Goal: Information Seeking & Learning: Learn about a topic

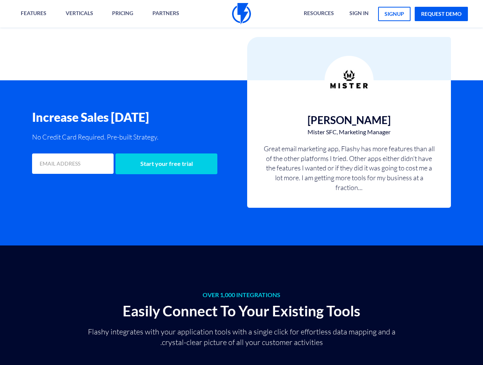
scroll to position [1735, 0]
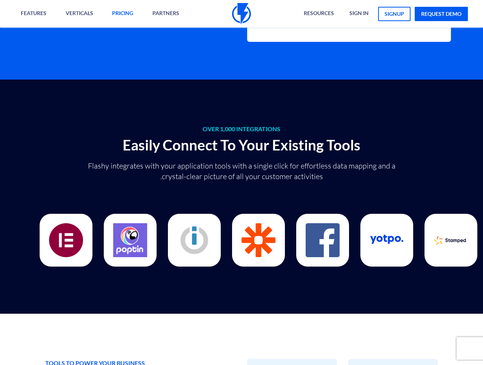
click at [111, 16] on link "pricing" at bounding box center [122, 14] width 32 height 28
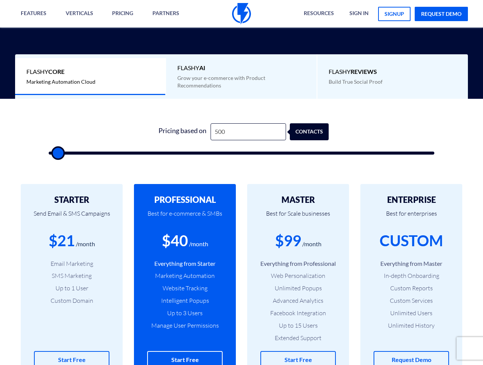
scroll to position [188, 0]
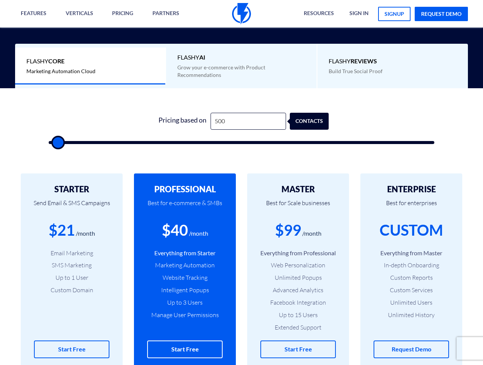
click at [114, 109] on div "1 Pricing based on 500 contacts" at bounding box center [241, 126] width 401 height 65
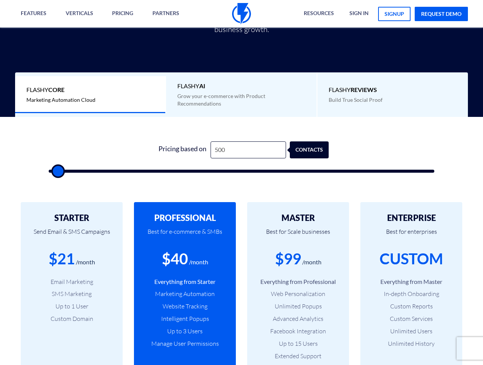
scroll to position [157, 0]
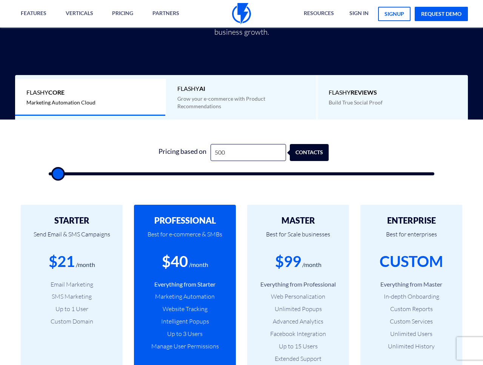
click at [223, 78] on div "Flashy AI Grow your e-commerce with Product Recommendations" at bounding box center [241, 97] width 151 height 45
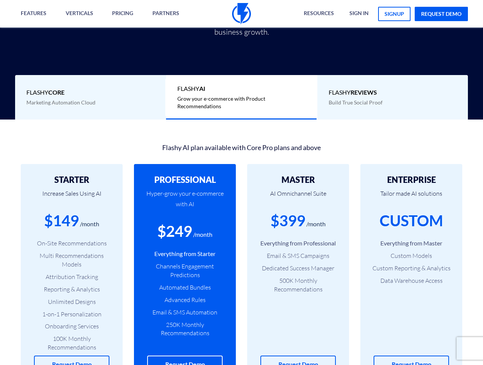
click at [133, 90] on span "Flashy Core" at bounding box center [90, 92] width 128 height 9
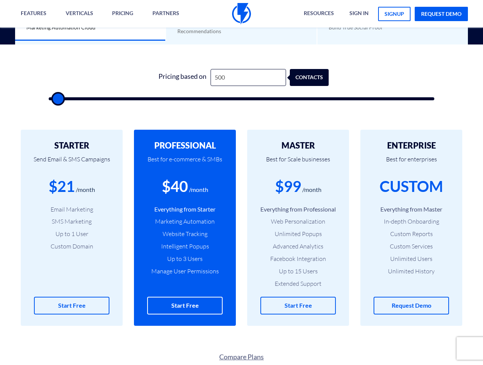
scroll to position [233, 0]
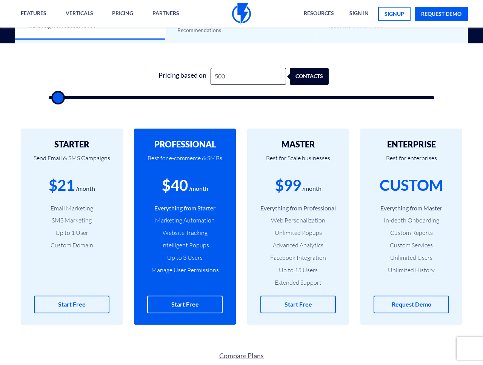
type input "1,500"
type input "1500"
type input "2,000"
type input "2000"
type input "2,500"
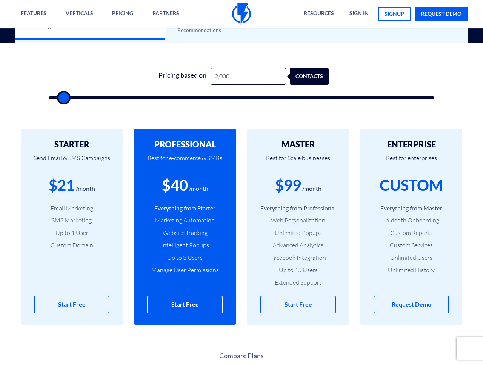
type input "2500"
type input "3,500"
type input "3500"
type input "4,500"
type input "4500"
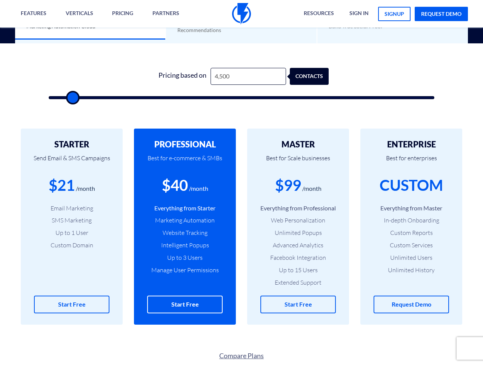
type input "5,000"
type input "5000"
type input "5,500"
type input "5500"
type input "6,000"
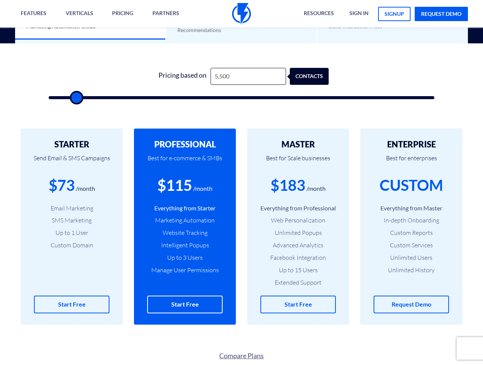
type input "6000"
type input "5,500"
type input "5500"
type input "5,000"
drag, startPoint x: 62, startPoint y: 97, endPoint x: 74, endPoint y: 96, distance: 12.1
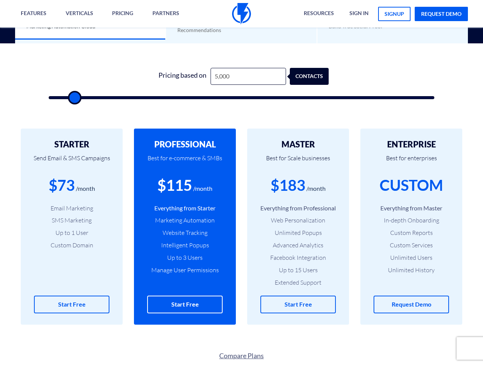
type input "5000"
click at [74, 96] on input "range" at bounding box center [242, 97] width 386 height 3
click at [96, 66] on div "1 Pricing based on 5,000 contacts" at bounding box center [241, 81] width 401 height 65
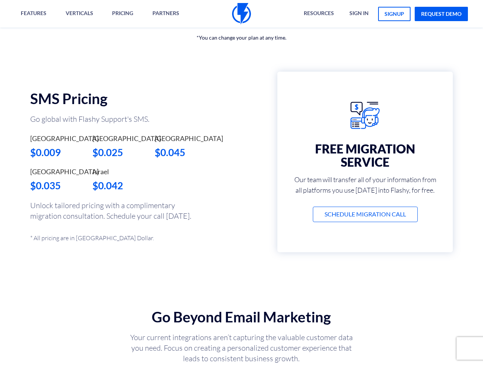
scroll to position [571, 0]
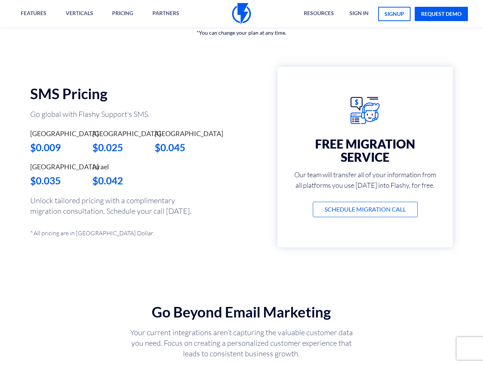
click at [182, 275] on div "SMS Pricing Go global with Flashy Support's SMS. United States $0.009 Canada $0…" at bounding box center [117, 164] width 247 height 255
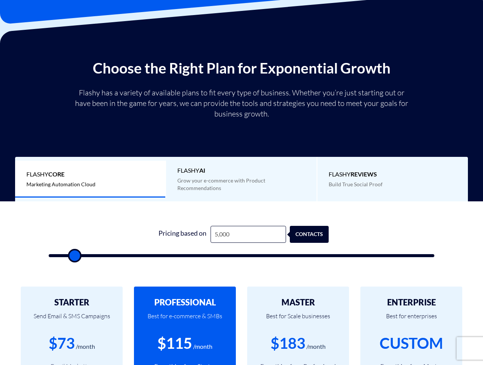
scroll to position [0, 0]
